Goal: Find specific page/section: Find specific page/section

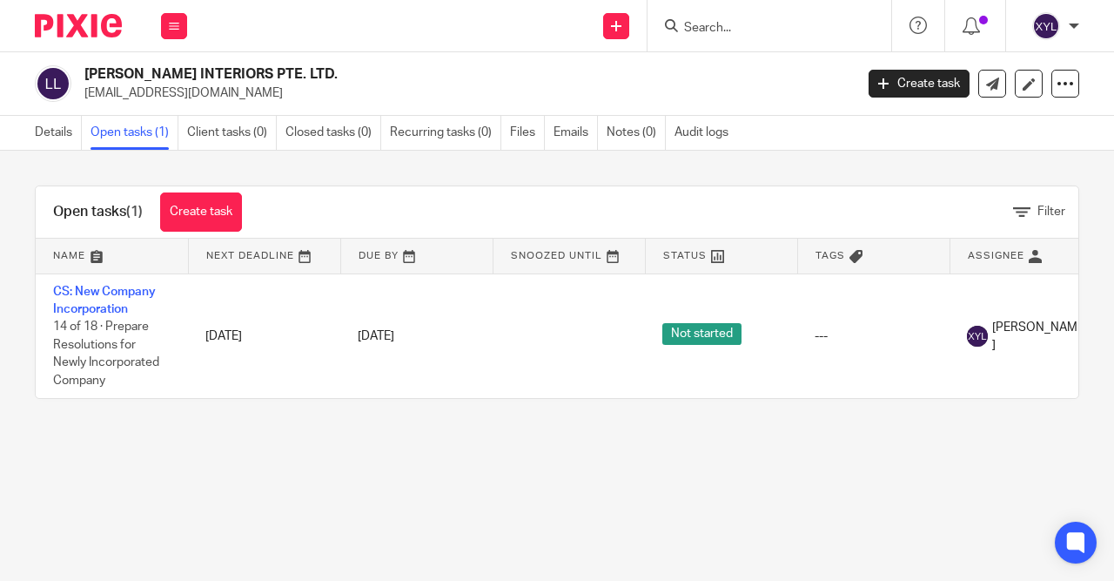
click at [802, 30] on input "Search" at bounding box center [761, 29] width 157 height 16
type input "j"
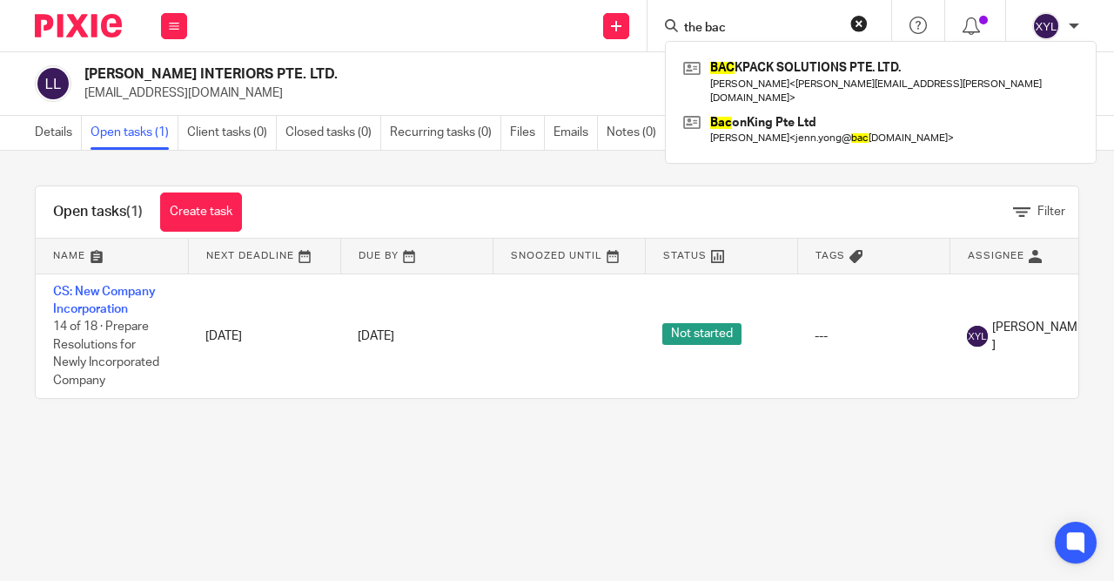
drag, startPoint x: 755, startPoint y: 29, endPoint x: 593, endPoint y: 30, distance: 161.9
click at [683, 30] on input "the bac" at bounding box center [761, 29] width 157 height 16
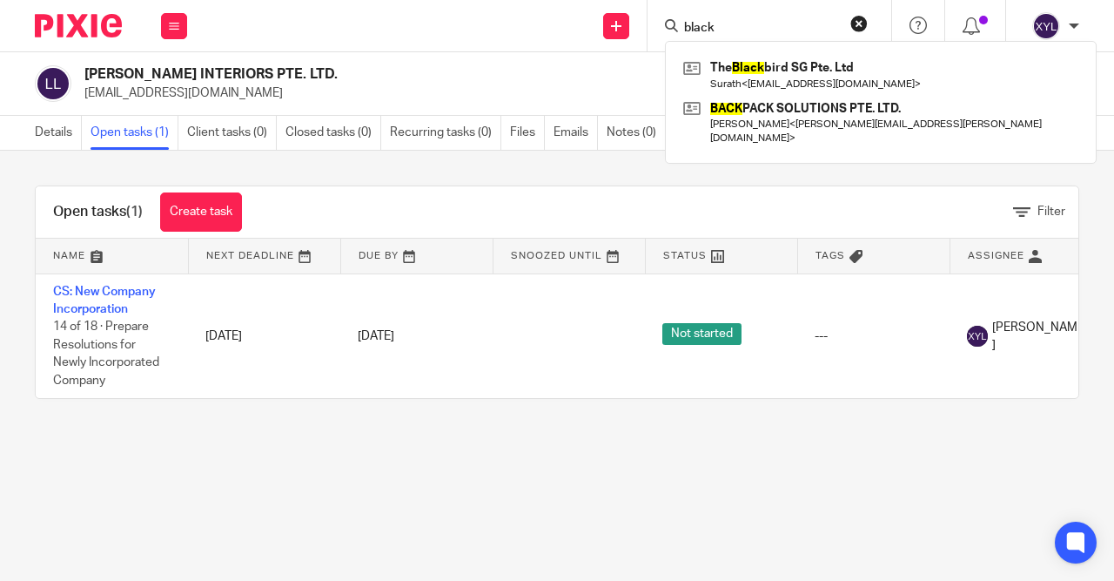
type input "black"
click at [774, 51] on div "The Black bird SG Pte. Ltd Surath < surathgodfrey@gmail.com > BACK PACK SOLUTIO…" at bounding box center [881, 102] width 432 height 123
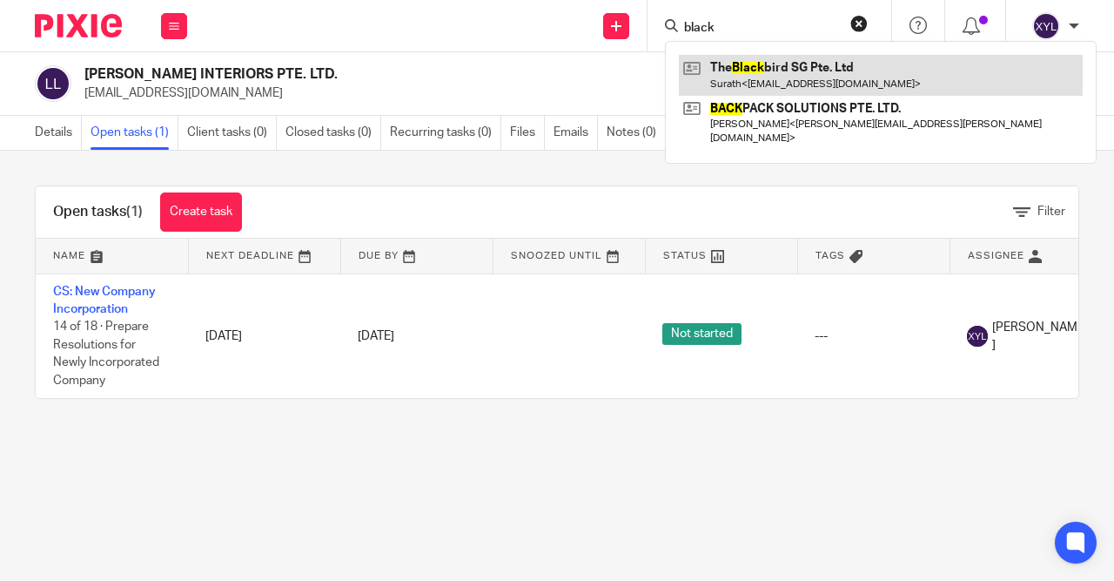
click at [763, 84] on link at bounding box center [881, 75] width 404 height 40
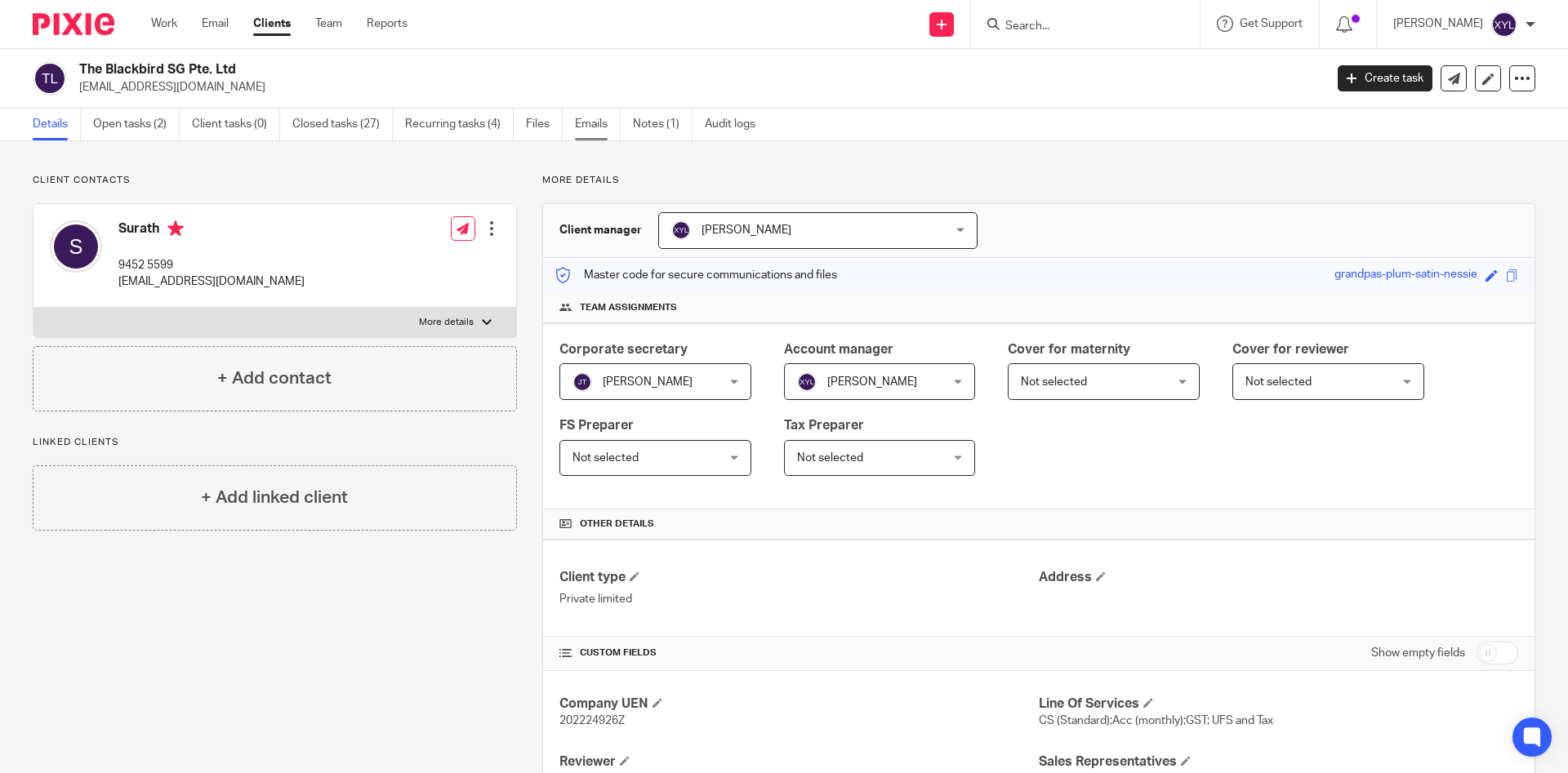
click at [609, 118] on link "Emails" at bounding box center [597, 125] width 46 height 32
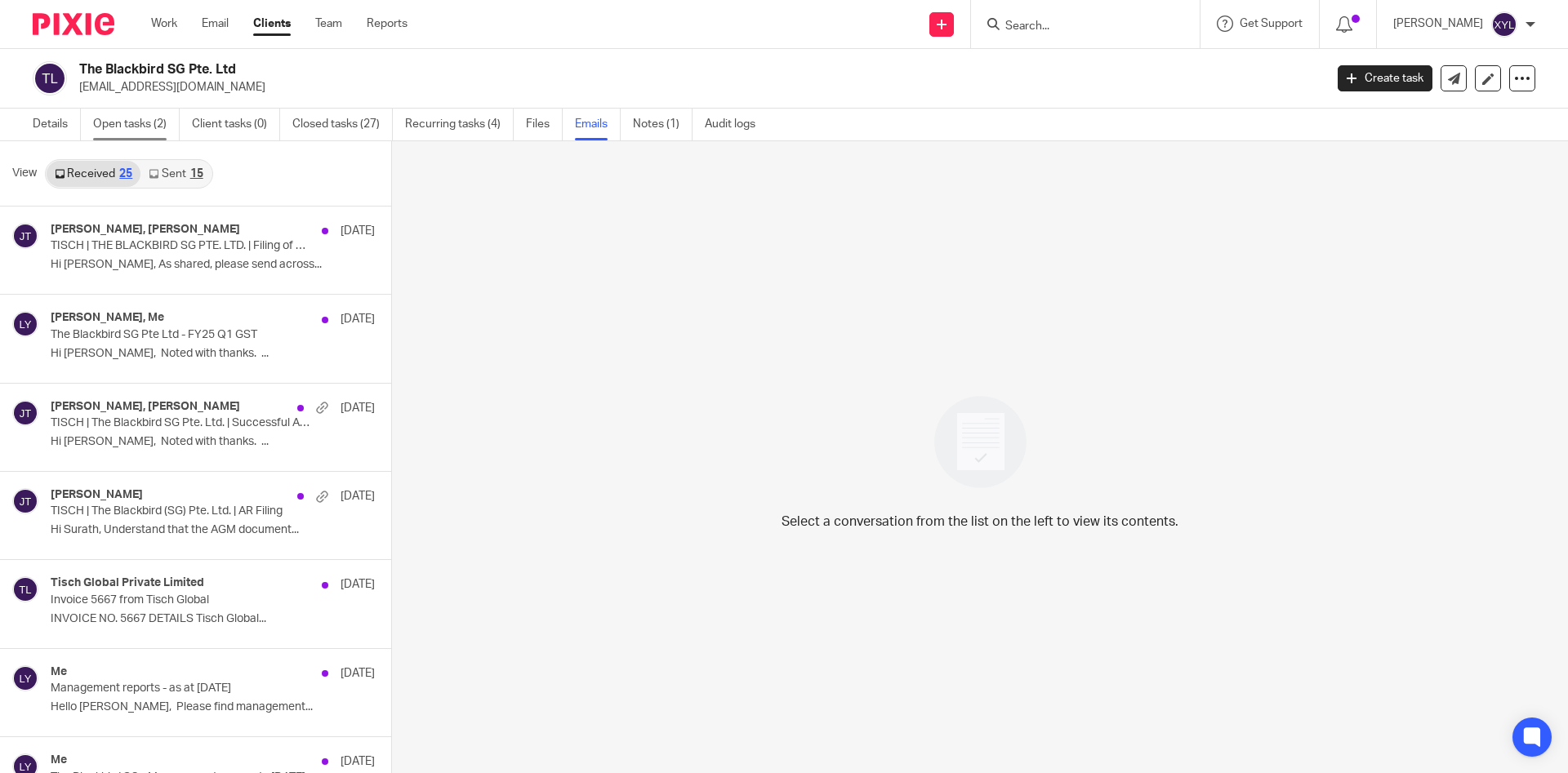
scroll to position [3, 0]
click at [156, 122] on link "Open tasks (2)" at bounding box center [136, 122] width 86 height 32
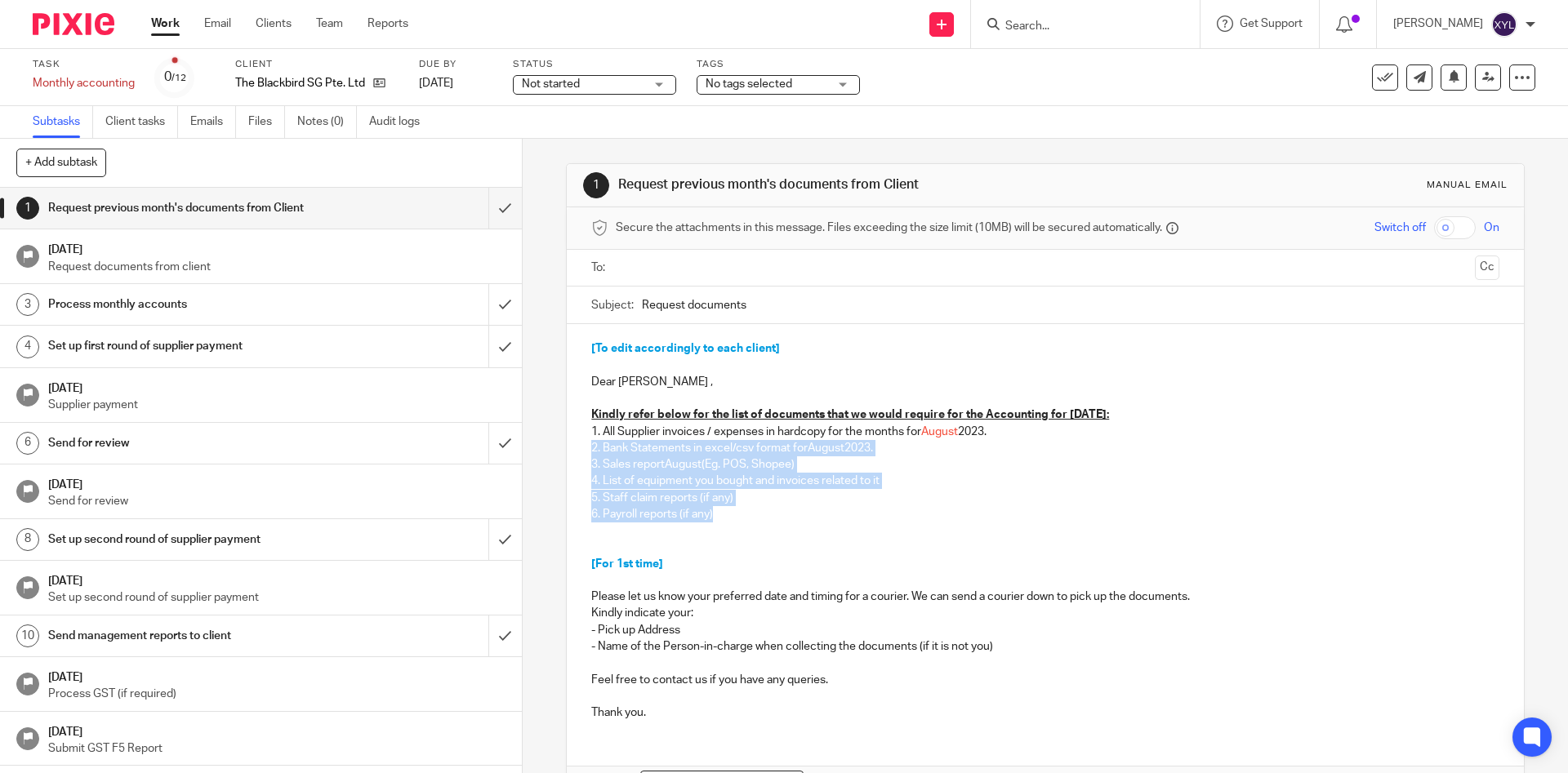
drag, startPoint x: 746, startPoint y: 514, endPoint x: 585, endPoint y: 453, distance: 172.2
click at [585, 453] on div "[To edit accordingly to each client] Dear [PERSON_NAME] , Kindly refer below fo…" at bounding box center [1044, 529] width 956 height 409
drag, startPoint x: 585, startPoint y: 453, endPoint x: 609, endPoint y: 458, distance: 24.5
click at [609, 458] on div "[To edit accordingly to each client] Dear [PERSON_NAME] , Kindly refer below fo…" at bounding box center [1044, 529] width 956 height 409
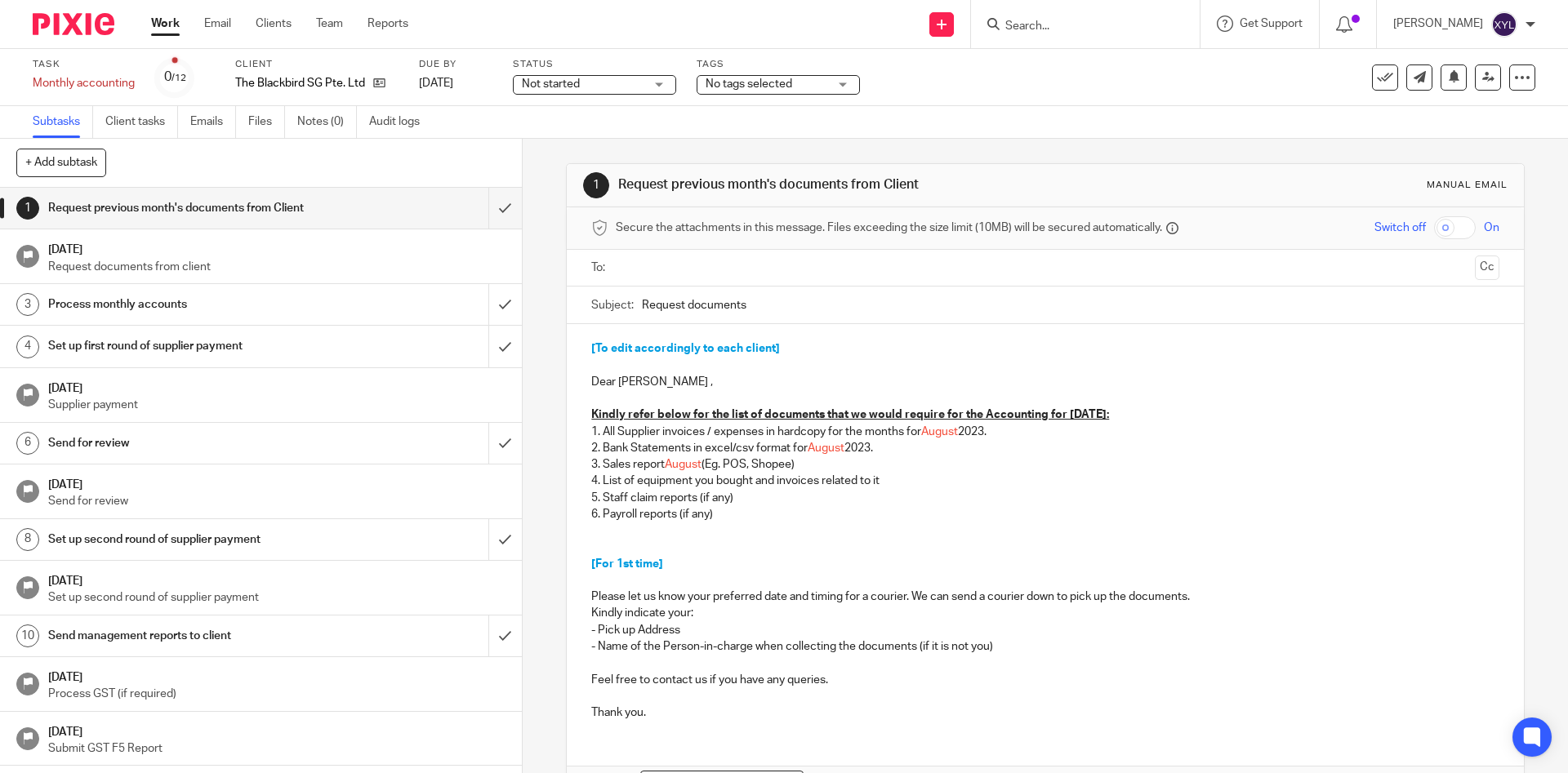
click at [718, 476] on p "4. List of equipment you bought and invoices related to it" at bounding box center [1044, 480] width 907 height 16
drag, startPoint x: 721, startPoint y: 525, endPoint x: 583, endPoint y: 470, distance: 148.6
click at [583, 470] on div "[To edit accordingly to each client] Dear [PERSON_NAME] , Kindly refer below fo…" at bounding box center [1044, 529] width 956 height 409
